Goal: Task Accomplishment & Management: Manage account settings

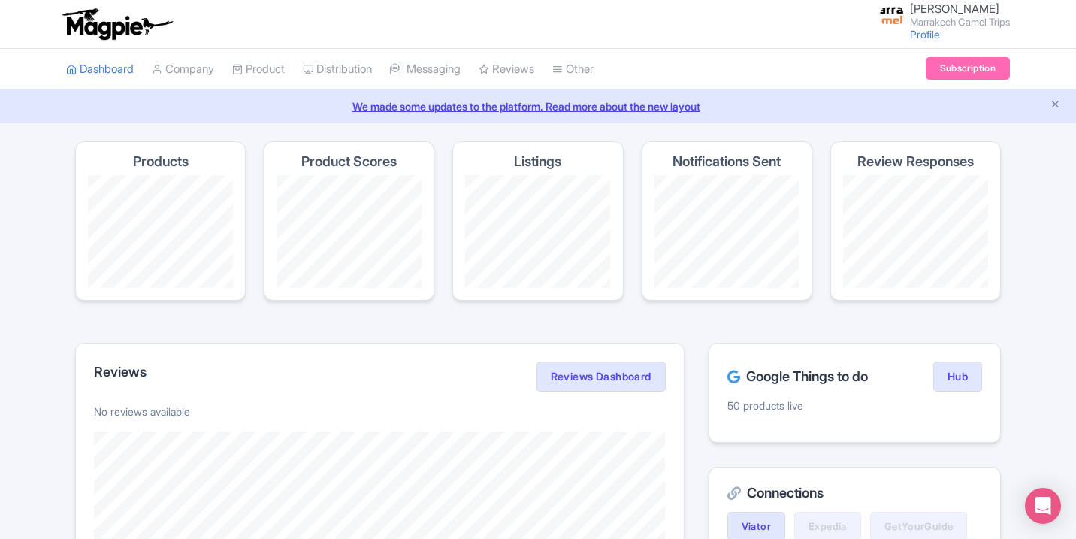
scroll to position [3, 0]
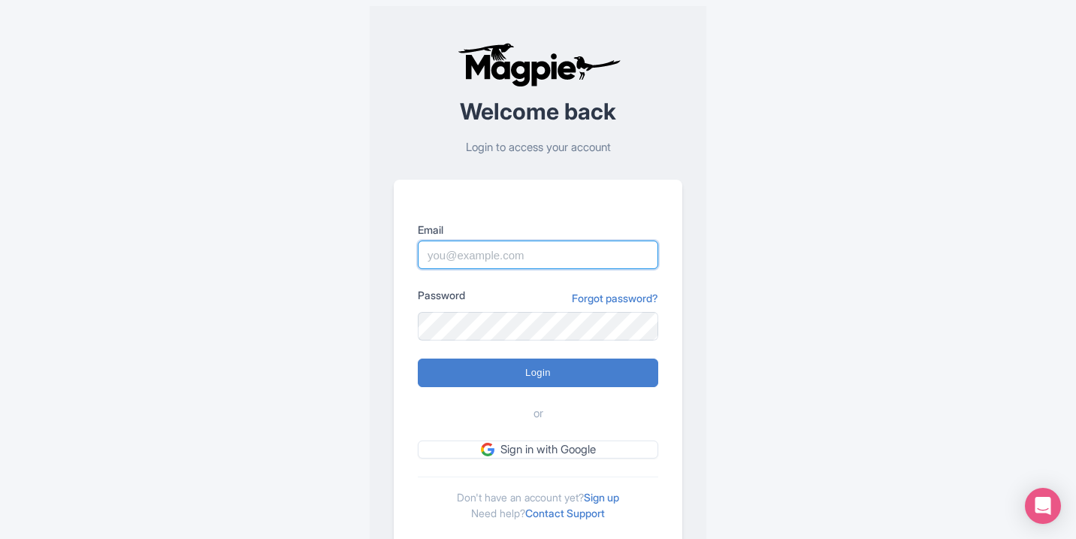
type input "marrakechcameltrips@gmail.com"
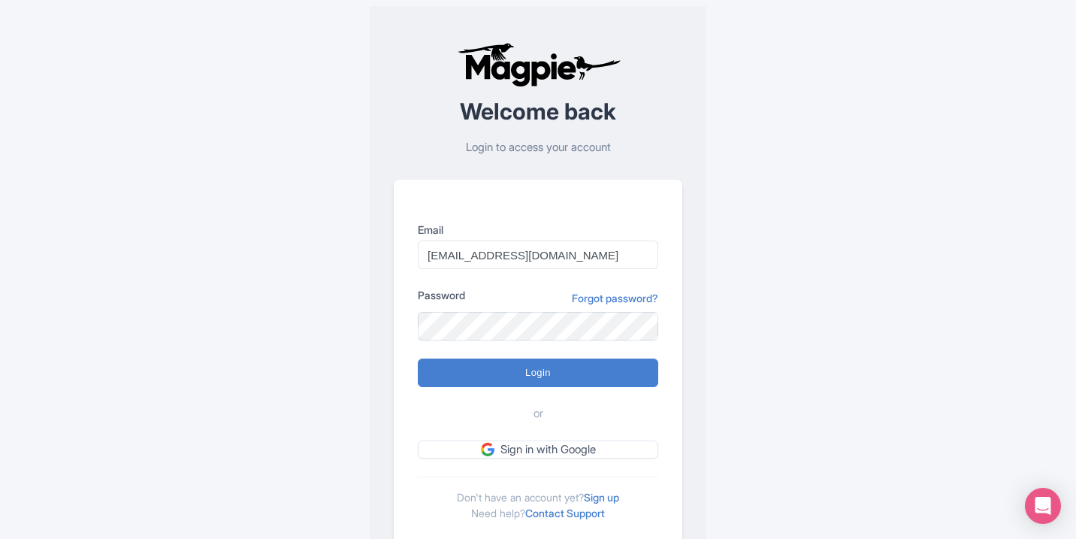
click at [554, 390] on form "Email marrakechcameltrips@gmail.com Password Forgot password? Login or Sign in …" at bounding box center [538, 340] width 240 height 237
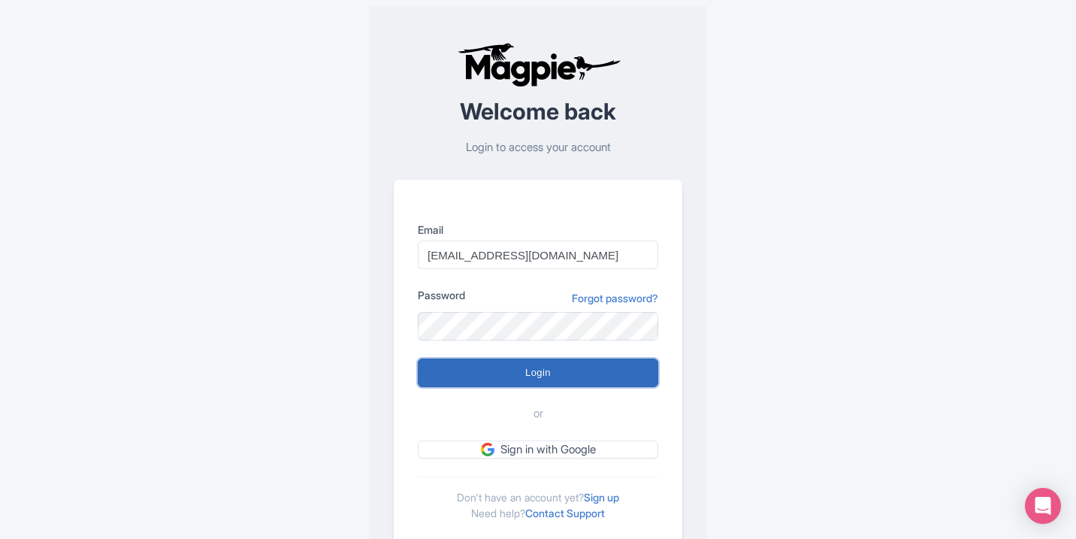
click at [556, 383] on input "Login" at bounding box center [538, 372] width 240 height 29
type input "Logging in..."
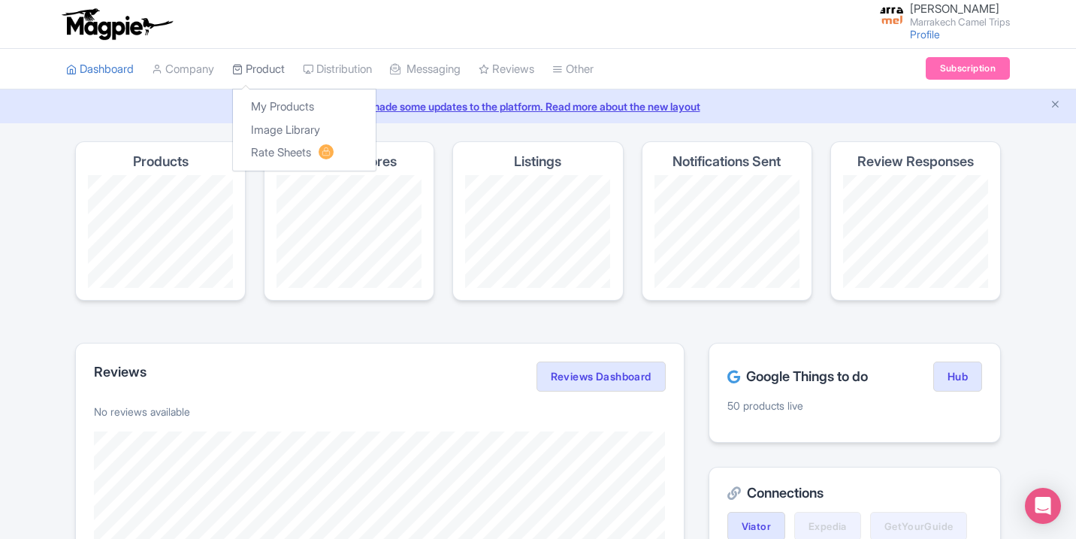
click at [251, 63] on link "Product" at bounding box center [258, 69] width 53 height 41
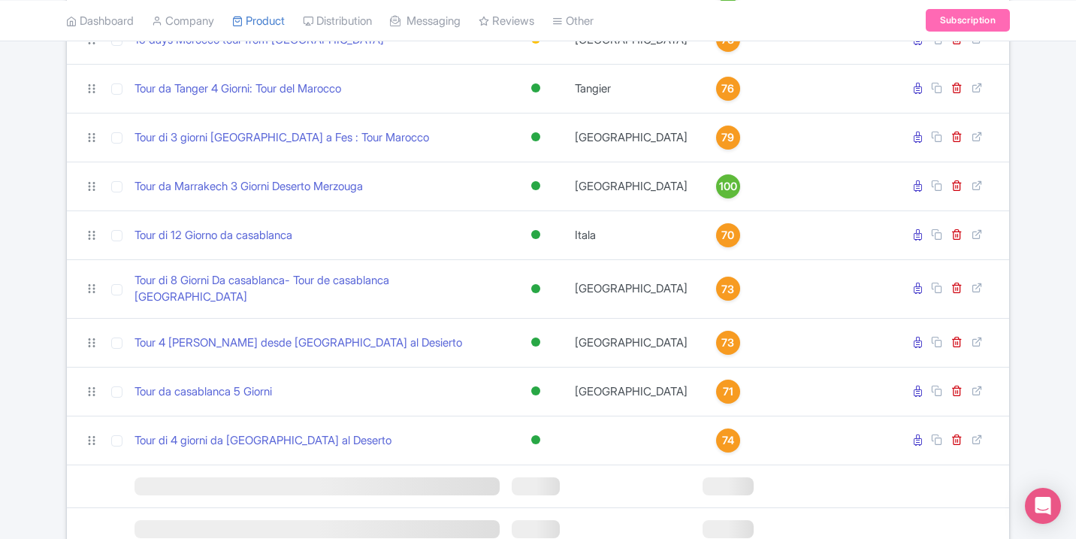
scroll to position [1350, 0]
